Goal: Navigation & Orientation: Find specific page/section

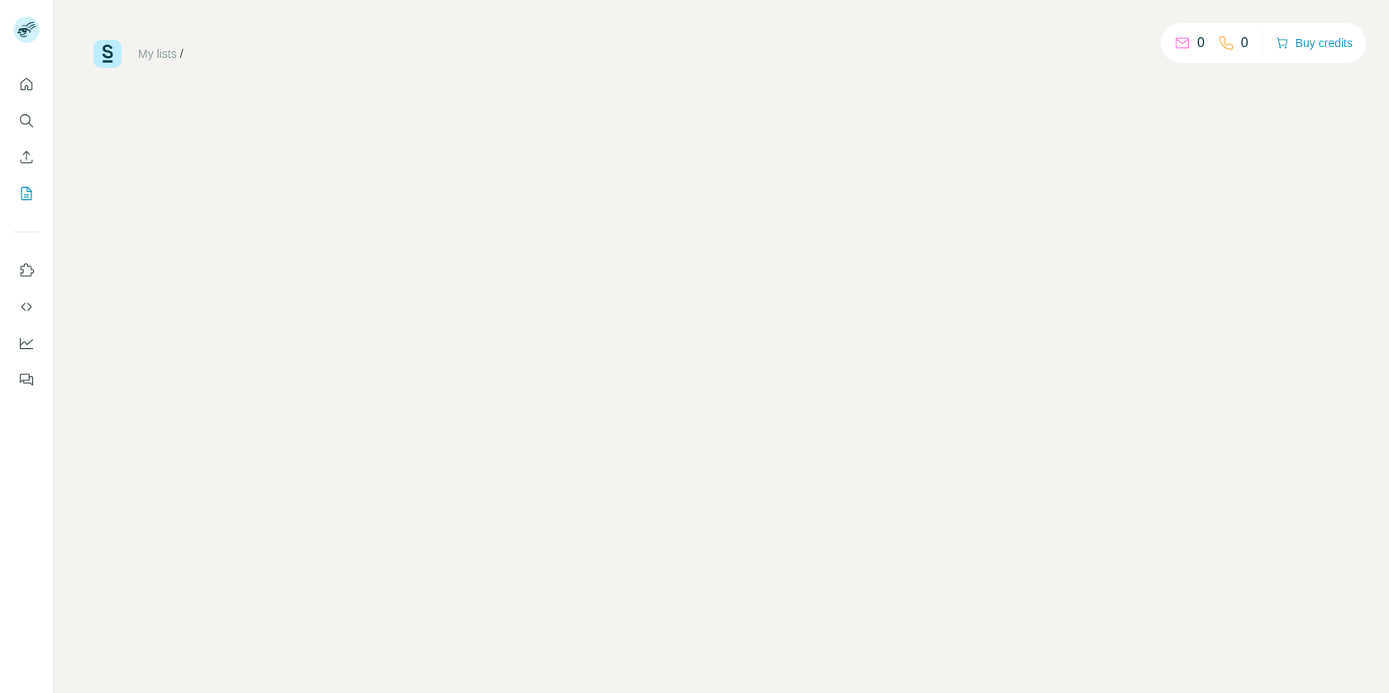
click at [843, 417] on div "My lists / 0 0 Buy credits" at bounding box center [721, 346] width 1335 height 693
click at [27, 26] on icon at bounding box center [28, 24] width 14 height 5
click at [27, 30] on g at bounding box center [26, 30] width 26 height 26
click at [164, 50] on link "My lists" at bounding box center [157, 53] width 39 height 13
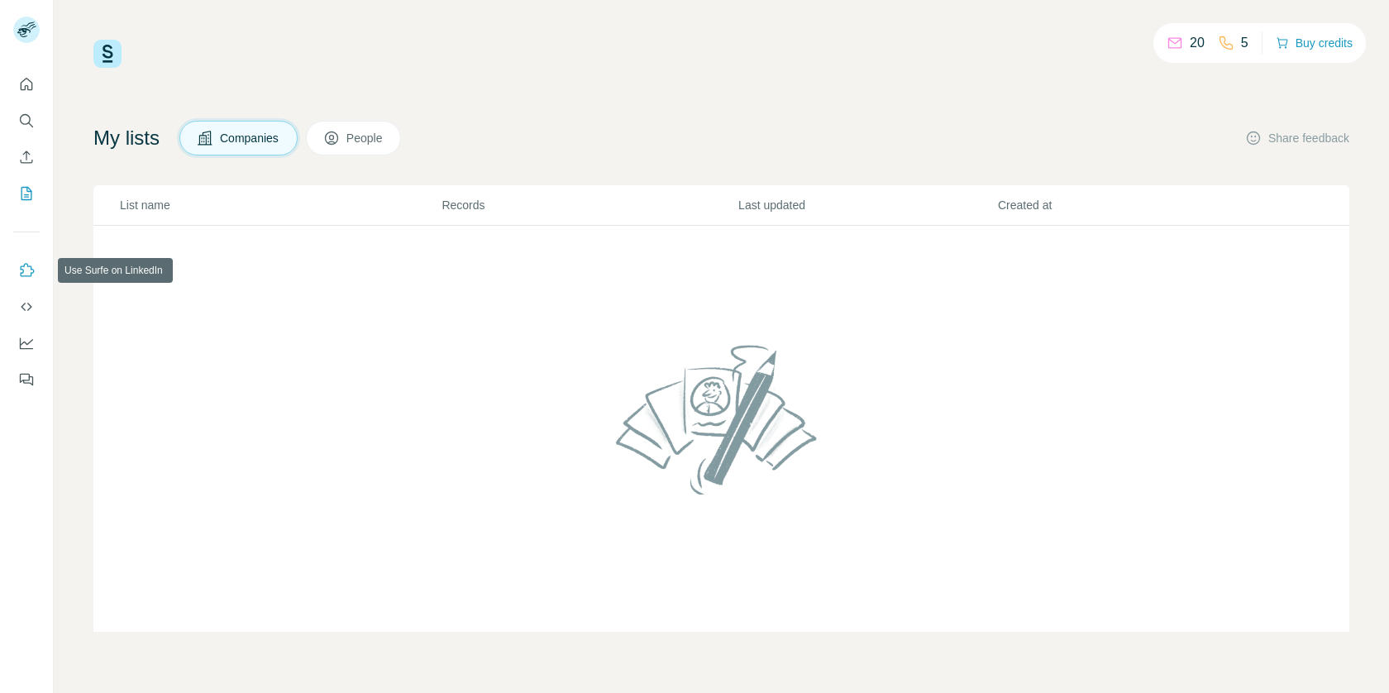
click at [25, 264] on icon "Use Surfe on LinkedIn" at bounding box center [26, 270] width 17 height 17
